Goal: Transaction & Acquisition: Purchase product/service

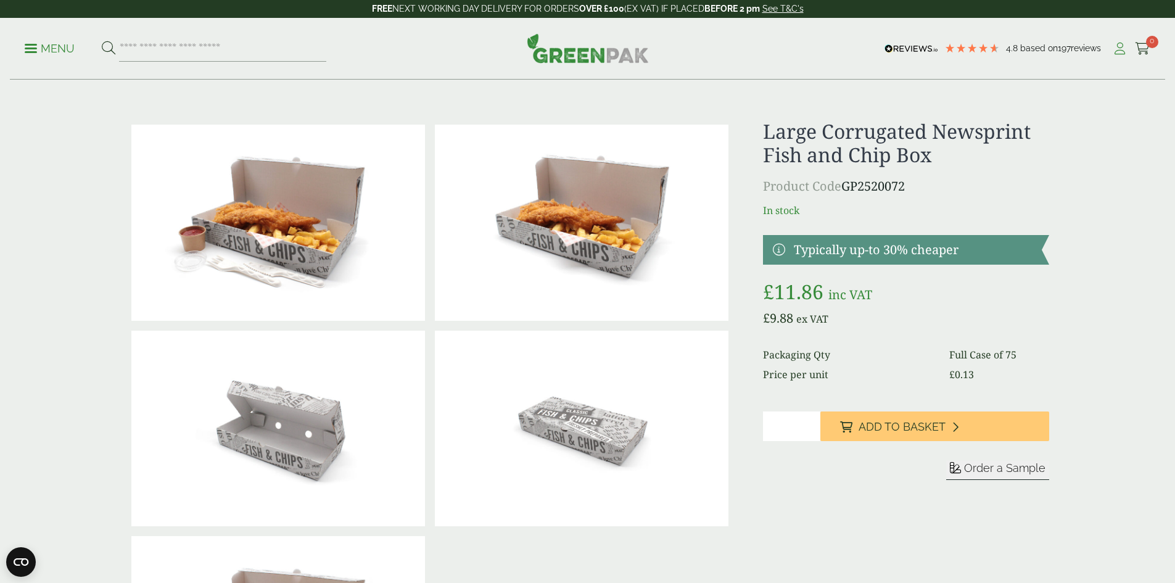
click at [1112, 48] on icon at bounding box center [1119, 49] width 15 height 12
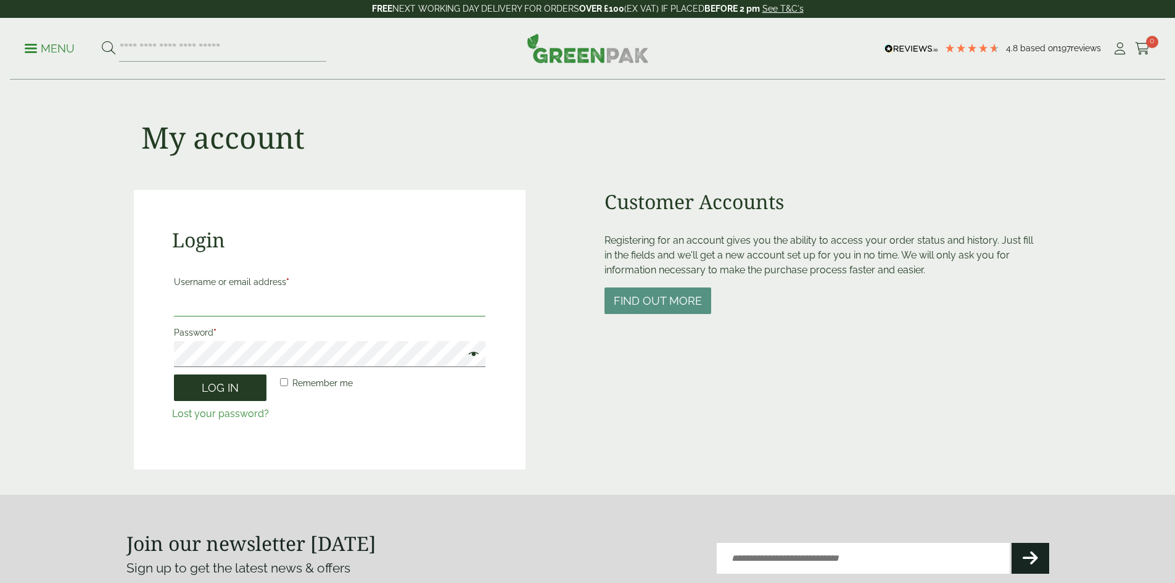
type input "**********"
click at [230, 396] on button "Log in" at bounding box center [220, 388] width 93 height 27
click at [230, 385] on button "Log in" at bounding box center [220, 388] width 93 height 27
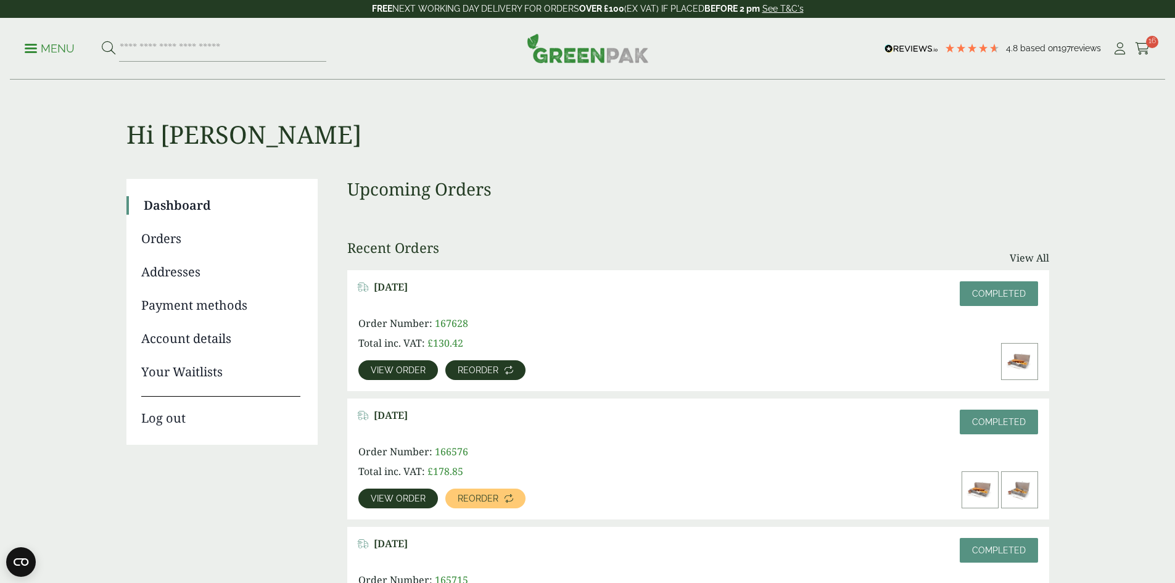
click at [499, 366] on span "Reorder" at bounding box center [478, 370] width 41 height 9
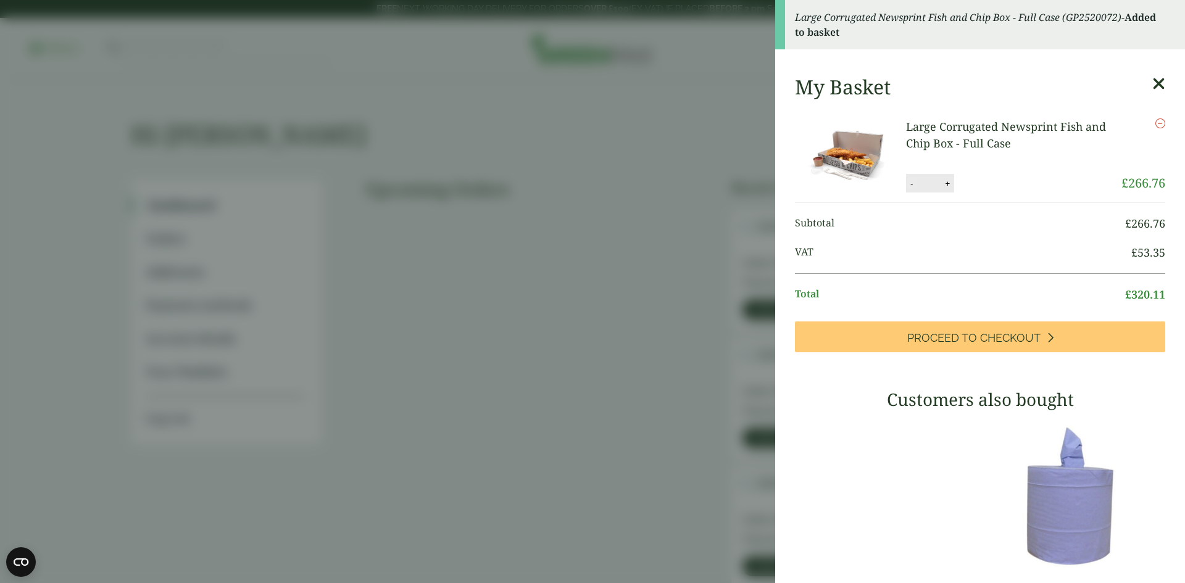
click at [912, 184] on button "-" at bounding box center [911, 183] width 10 height 10
click at [909, 182] on button "-" at bounding box center [911, 183] width 10 height 10
click at [909, 182] on div "My Basket Large Corrugated Newsprint Fish and Chip Box - Full Case Large Corrug…" at bounding box center [980, 444] width 410 height 760
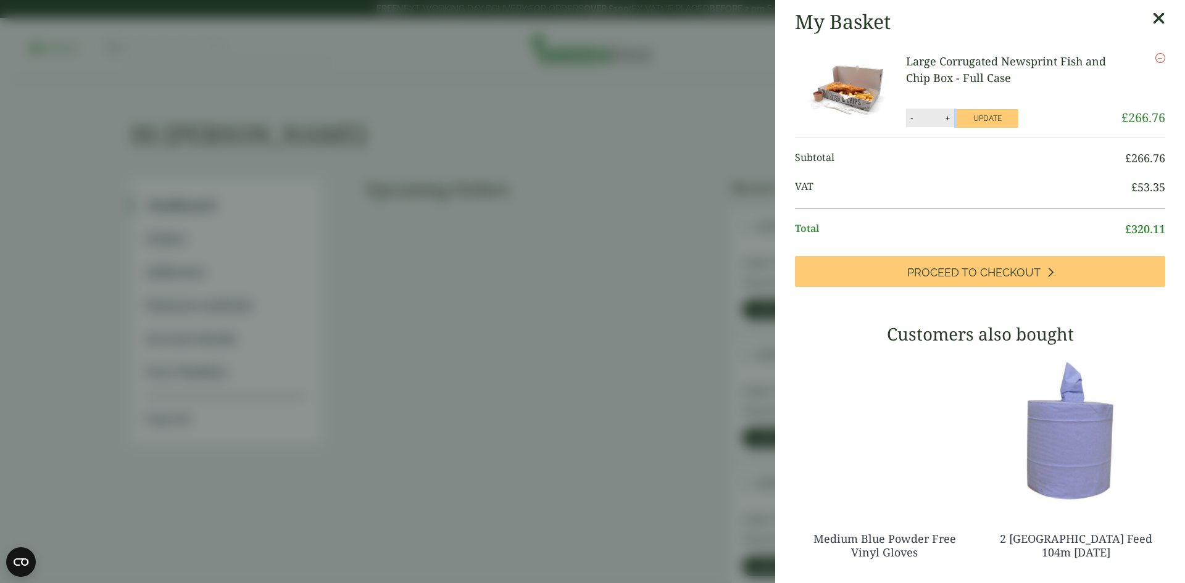
click at [908, 116] on button "-" at bounding box center [911, 118] width 10 height 10
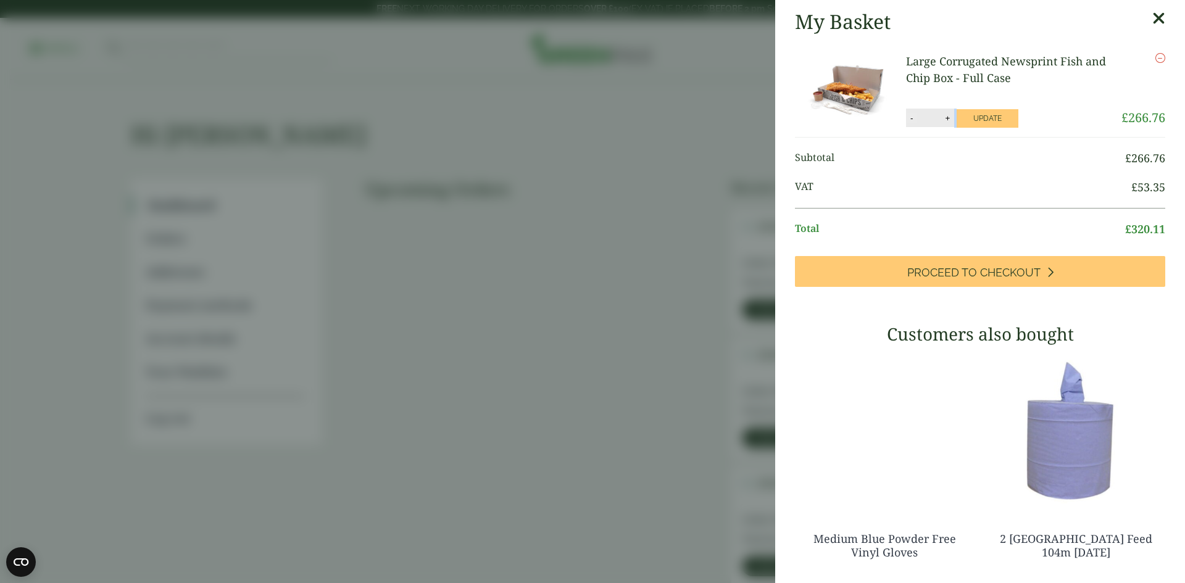
click at [908, 116] on button "-" at bounding box center [911, 118] width 10 height 10
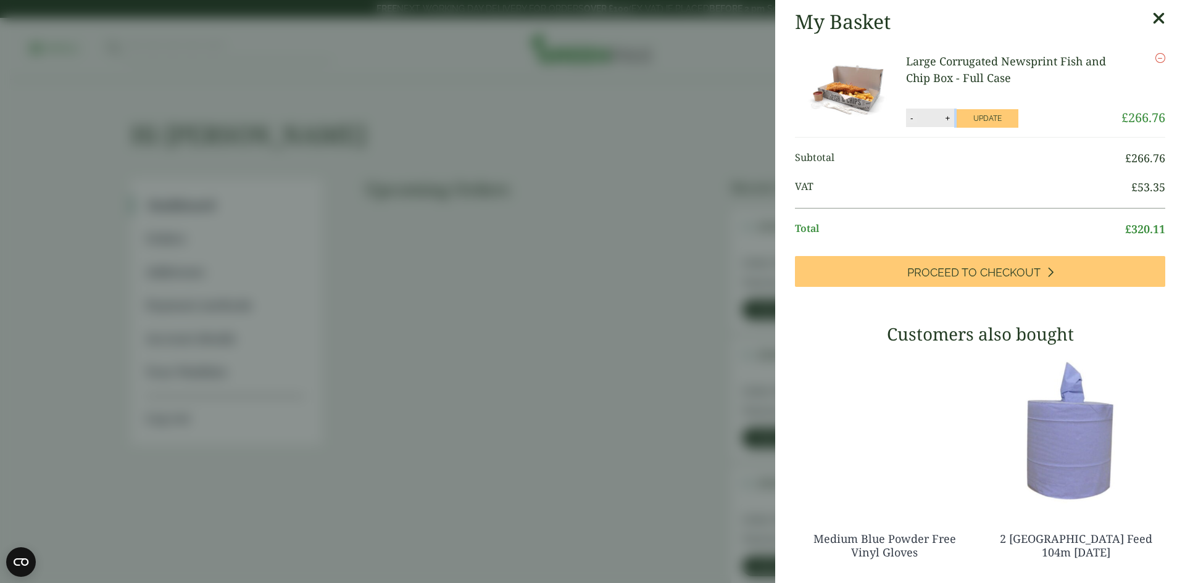
click at [908, 116] on button "-" at bounding box center [911, 118] width 10 height 10
type input "**"
click at [974, 106] on li "Large Corrugated Newsprint Fish and Chip Box - Full Case Large Corrugated Newsp…" at bounding box center [980, 90] width 370 height 94
click at [976, 116] on button "Update" at bounding box center [987, 118] width 62 height 19
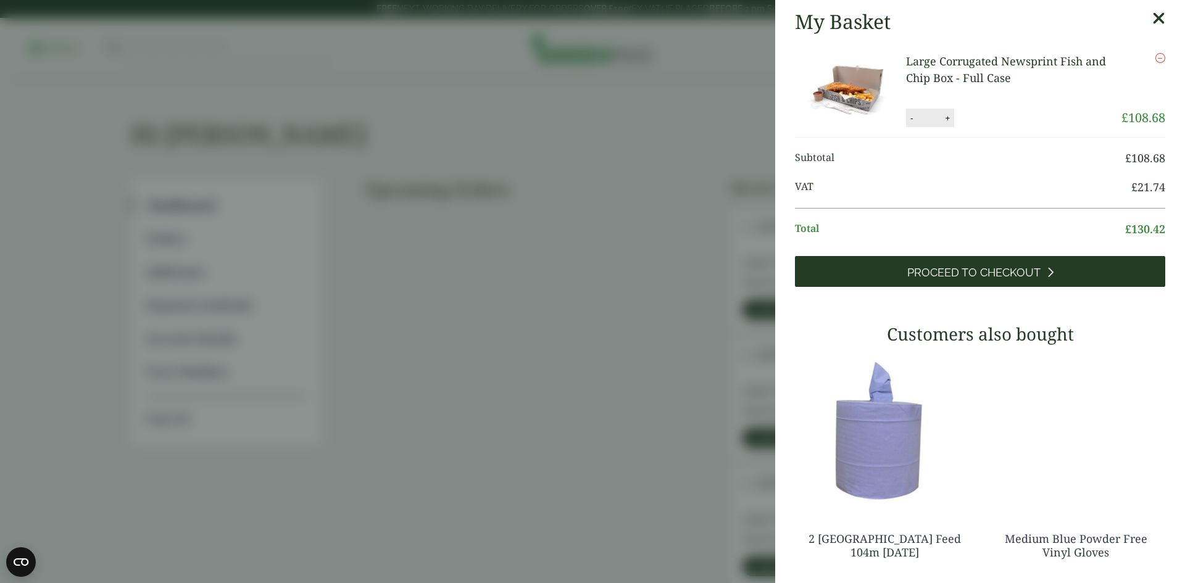
click at [979, 269] on span "Proceed to Checkout" at bounding box center [973, 273] width 133 height 14
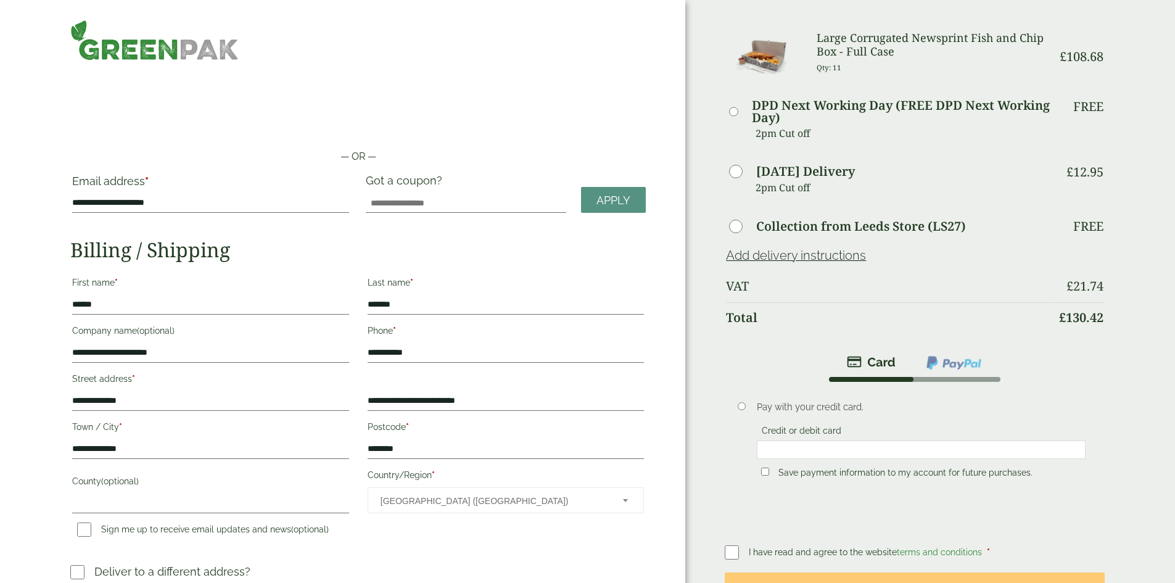
scroll to position [185, 0]
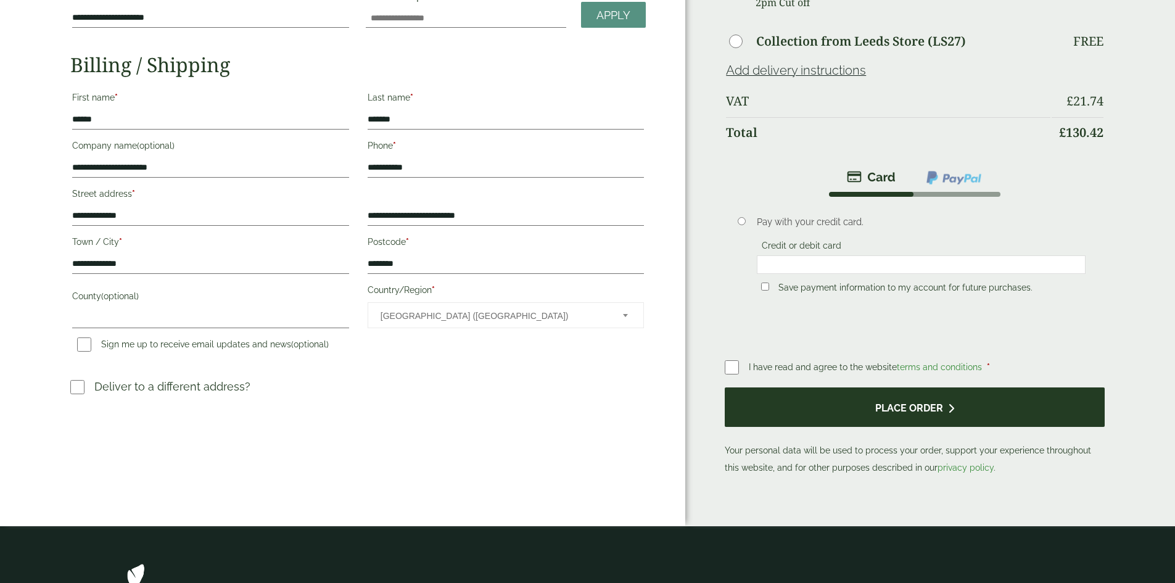
click at [890, 395] on button "Place order" at bounding box center [914, 407] width 379 height 40
